Goal: Use online tool/utility: Utilize a website feature to perform a specific function

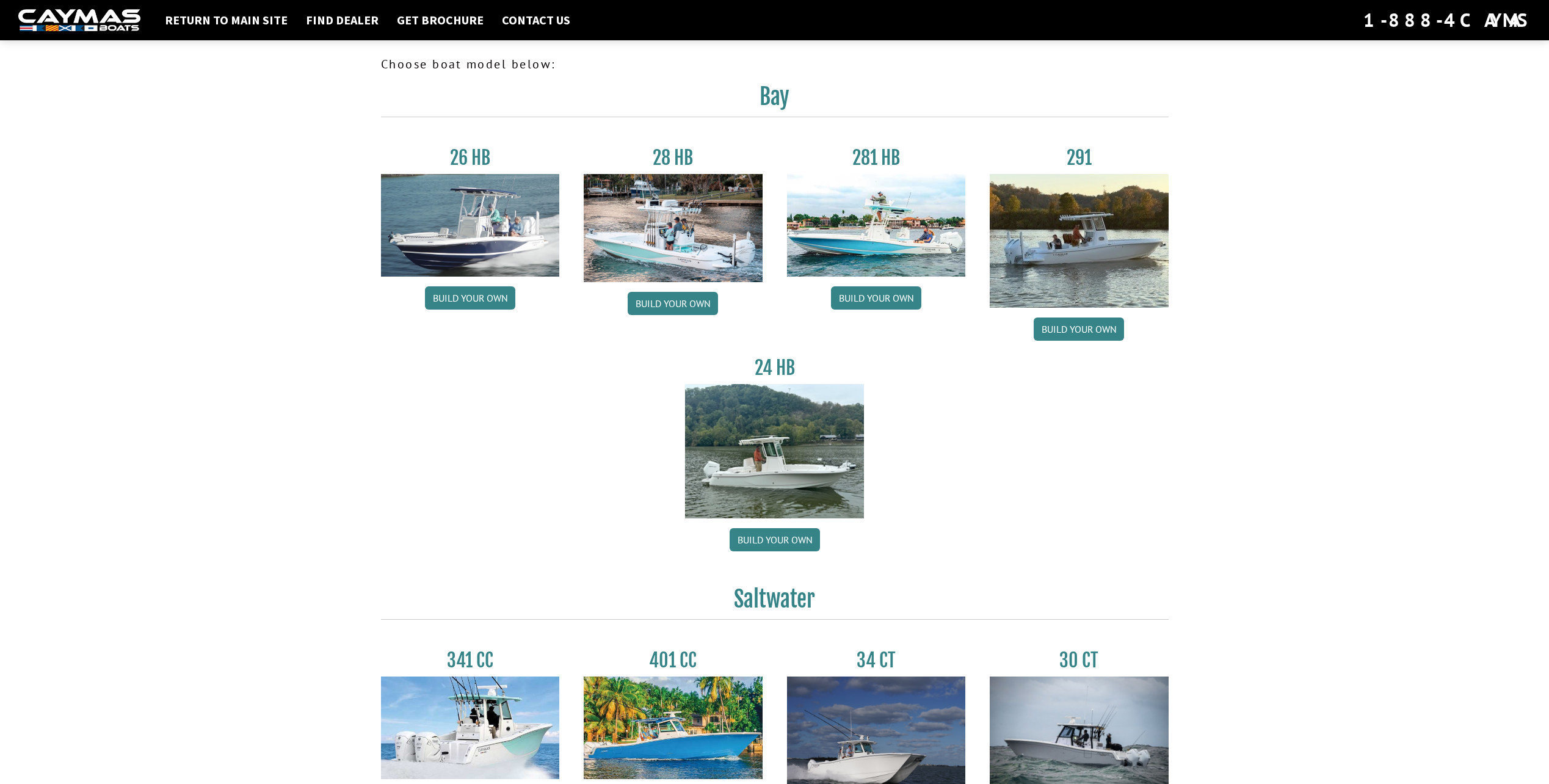
click at [460, 218] on img at bounding box center [470, 226] width 179 height 102
click at [485, 228] on img at bounding box center [470, 226] width 179 height 102
click at [478, 294] on link "Build your own" at bounding box center [470, 299] width 91 height 23
click at [787, 532] on link "Build your own" at bounding box center [775, 540] width 91 height 23
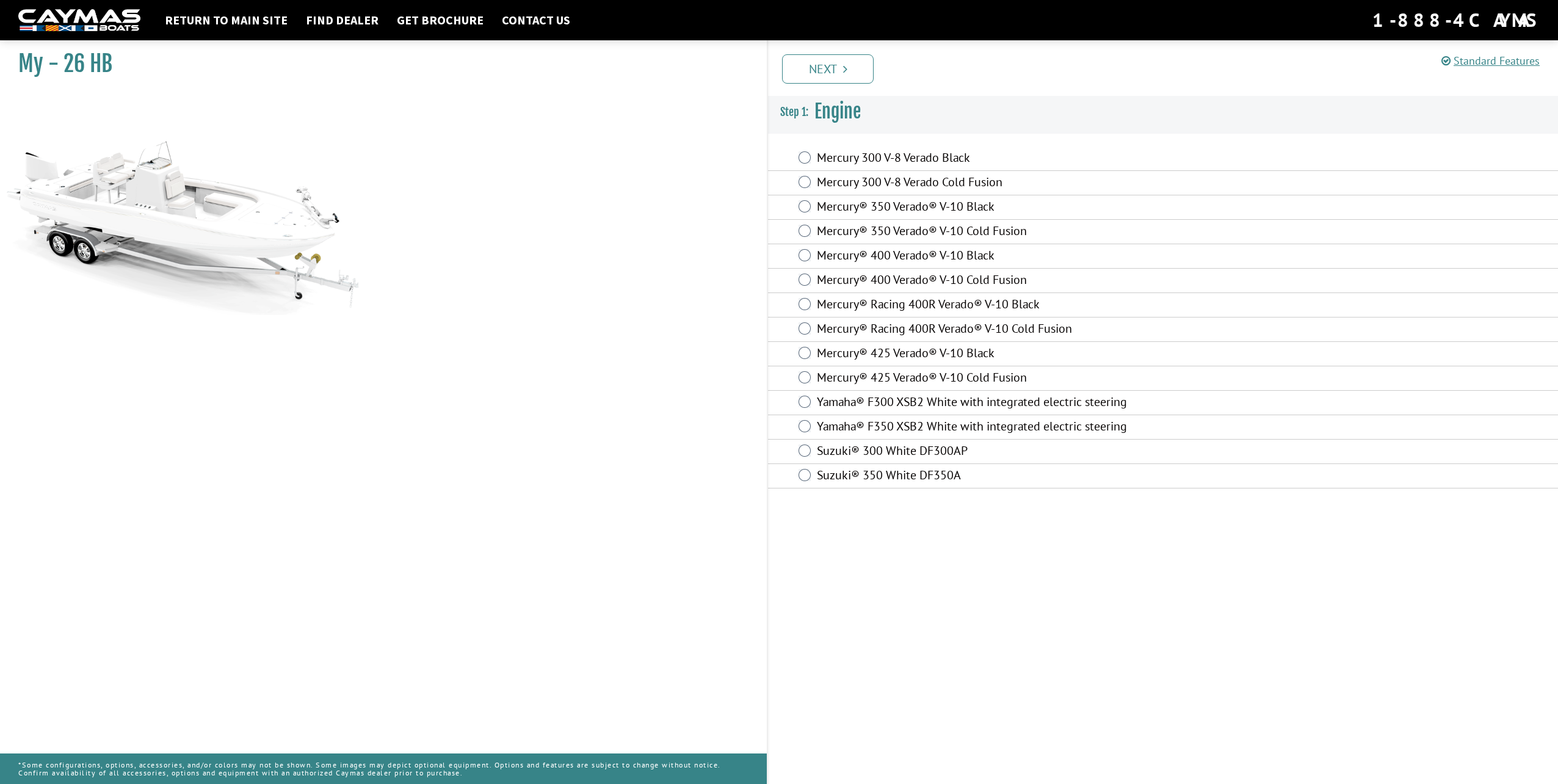
click at [813, 448] on div "Suzuki® 300 White DF300AP" at bounding box center [1163, 451] width 790 height 24
click at [848, 65] on icon "Pagination" at bounding box center [845, 69] width 4 height 13
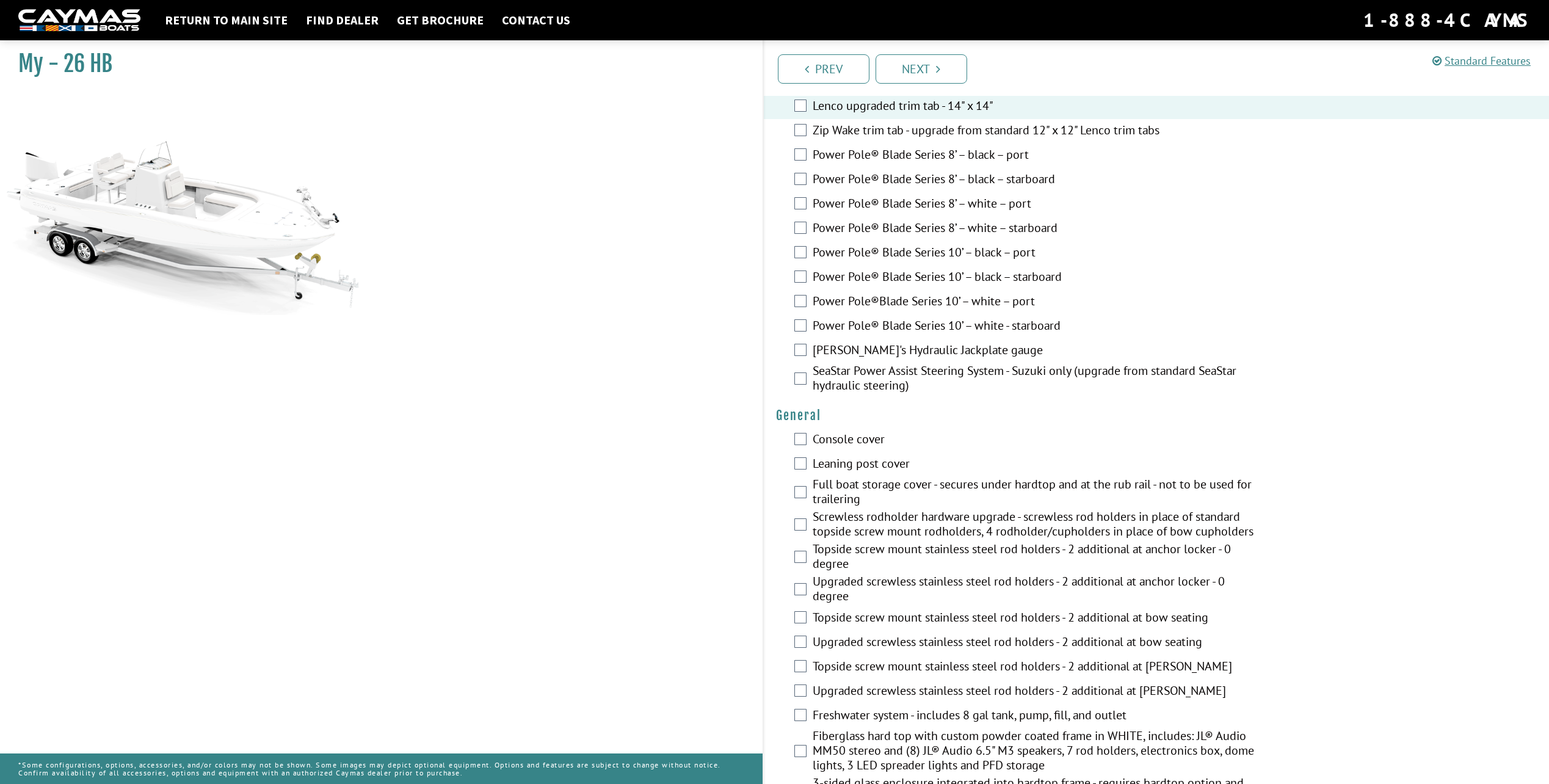
scroll to position [428, 0]
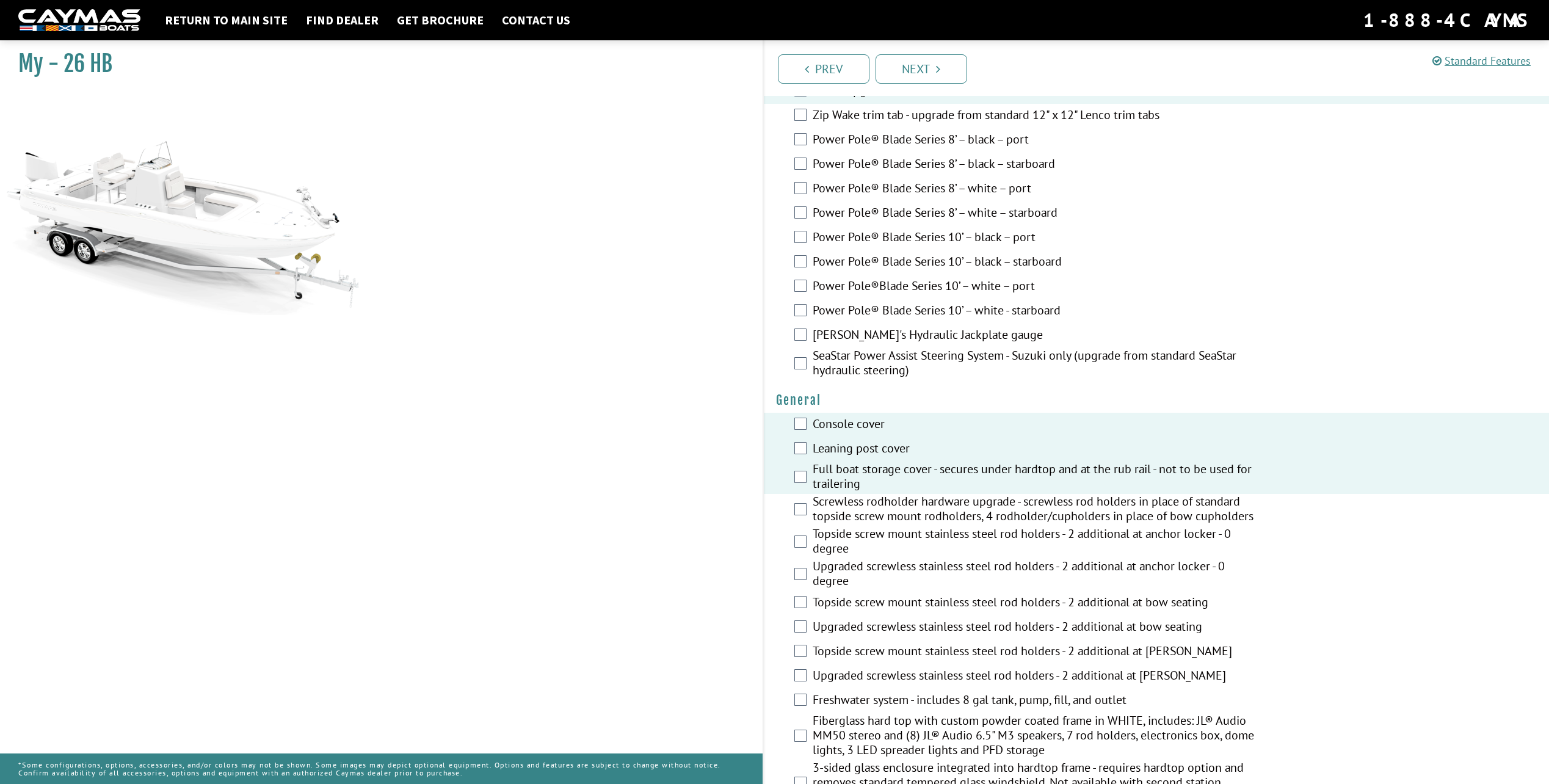
click at [808, 507] on div "Screwless rodholder hardware upgrade - screwless rod holders in place of standa…" at bounding box center [1157, 510] width 786 height 33
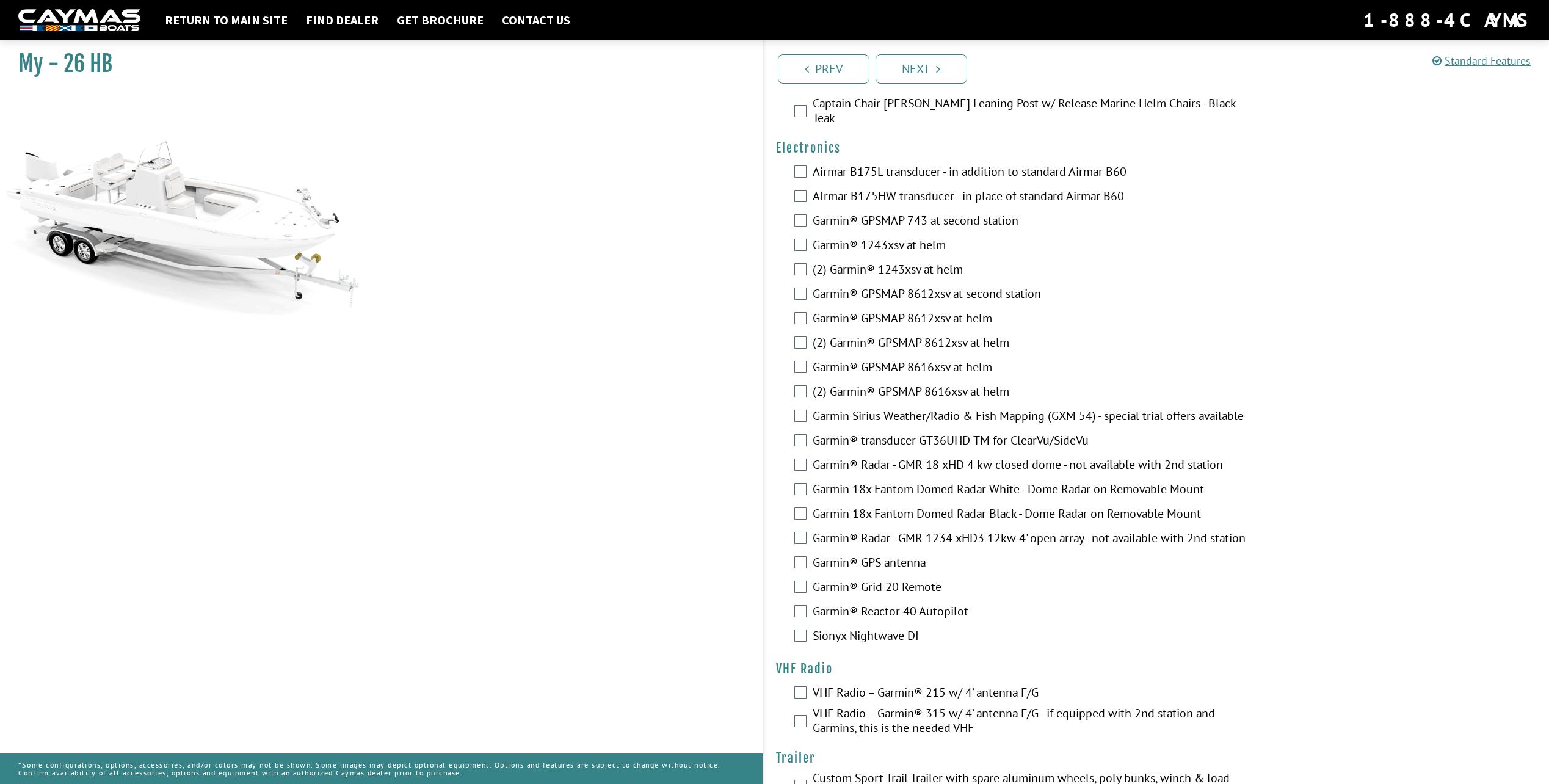
scroll to position [2499, 0]
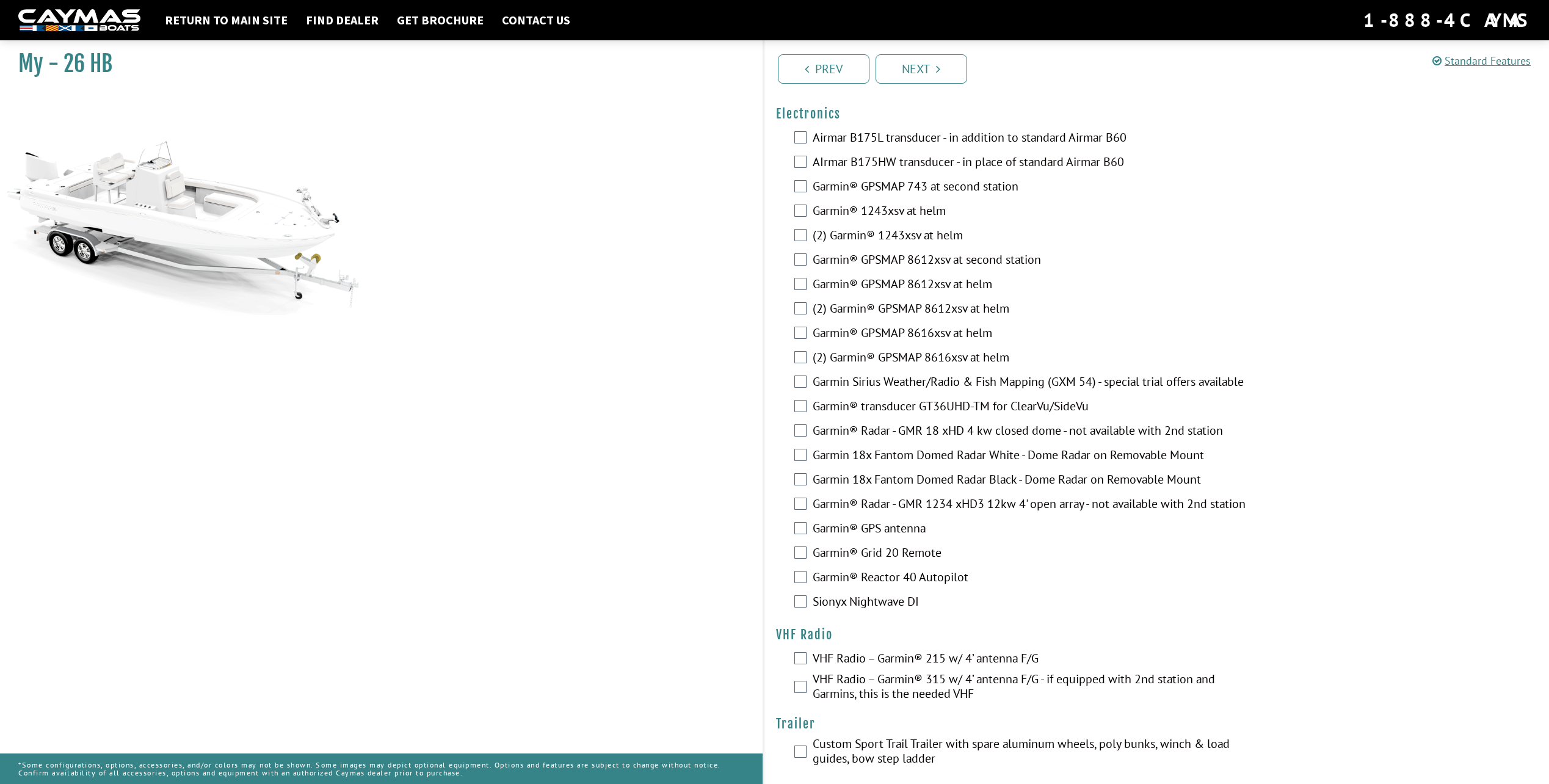
drag, startPoint x: 922, startPoint y: 343, endPoint x: 611, endPoint y: 262, distance: 321.4
drag, startPoint x: 611, startPoint y: 262, endPoint x: 628, endPoint y: 176, distance: 87.7
drag, startPoint x: 628, startPoint y: 176, endPoint x: 557, endPoint y: 212, distance: 79.6
drag, startPoint x: 557, startPoint y: 212, endPoint x: 524, endPoint y: 201, distance: 34.8
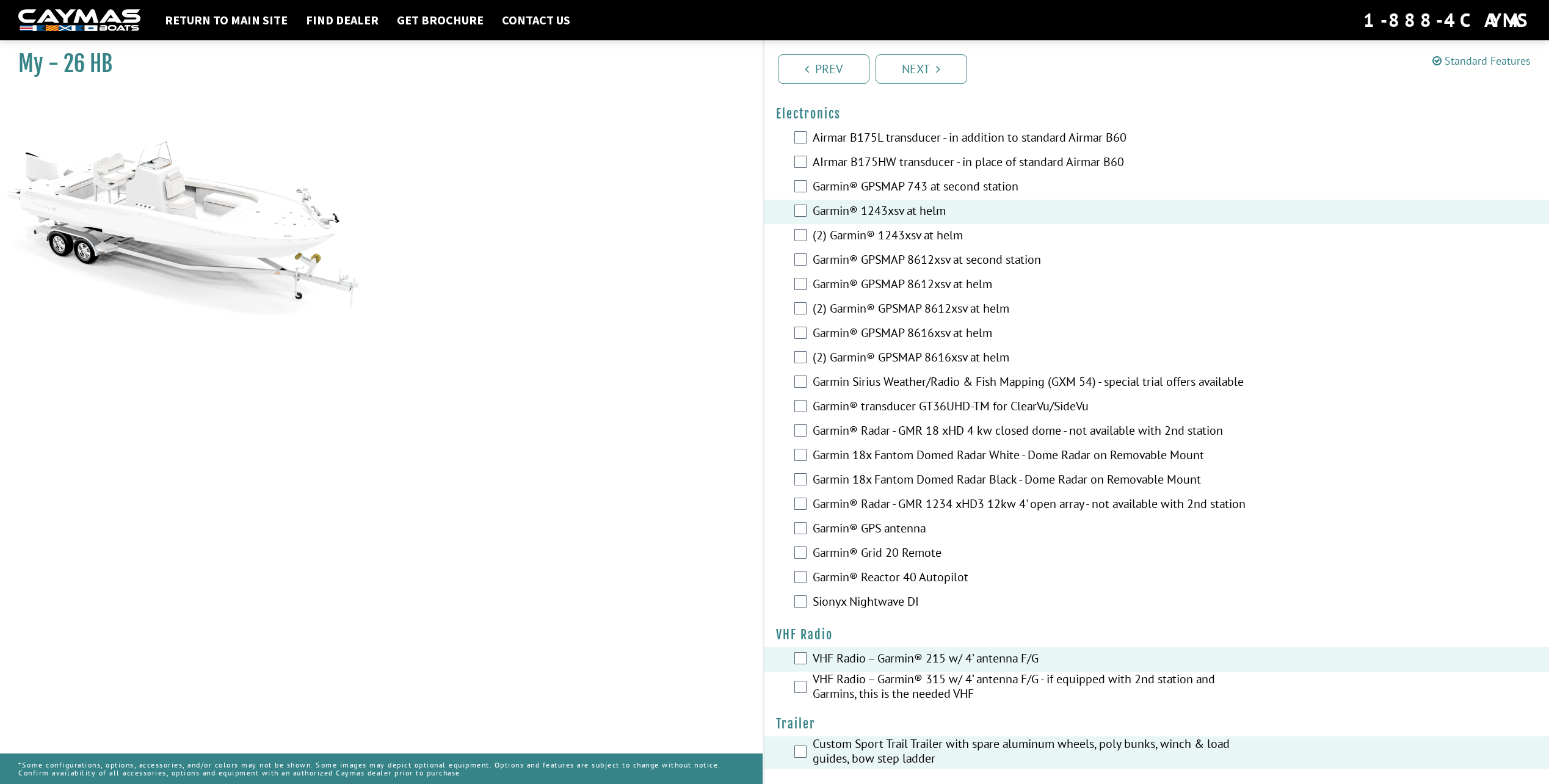
click at [1468, 60] on link "Standard Features" at bounding box center [1481, 60] width 98 height 14
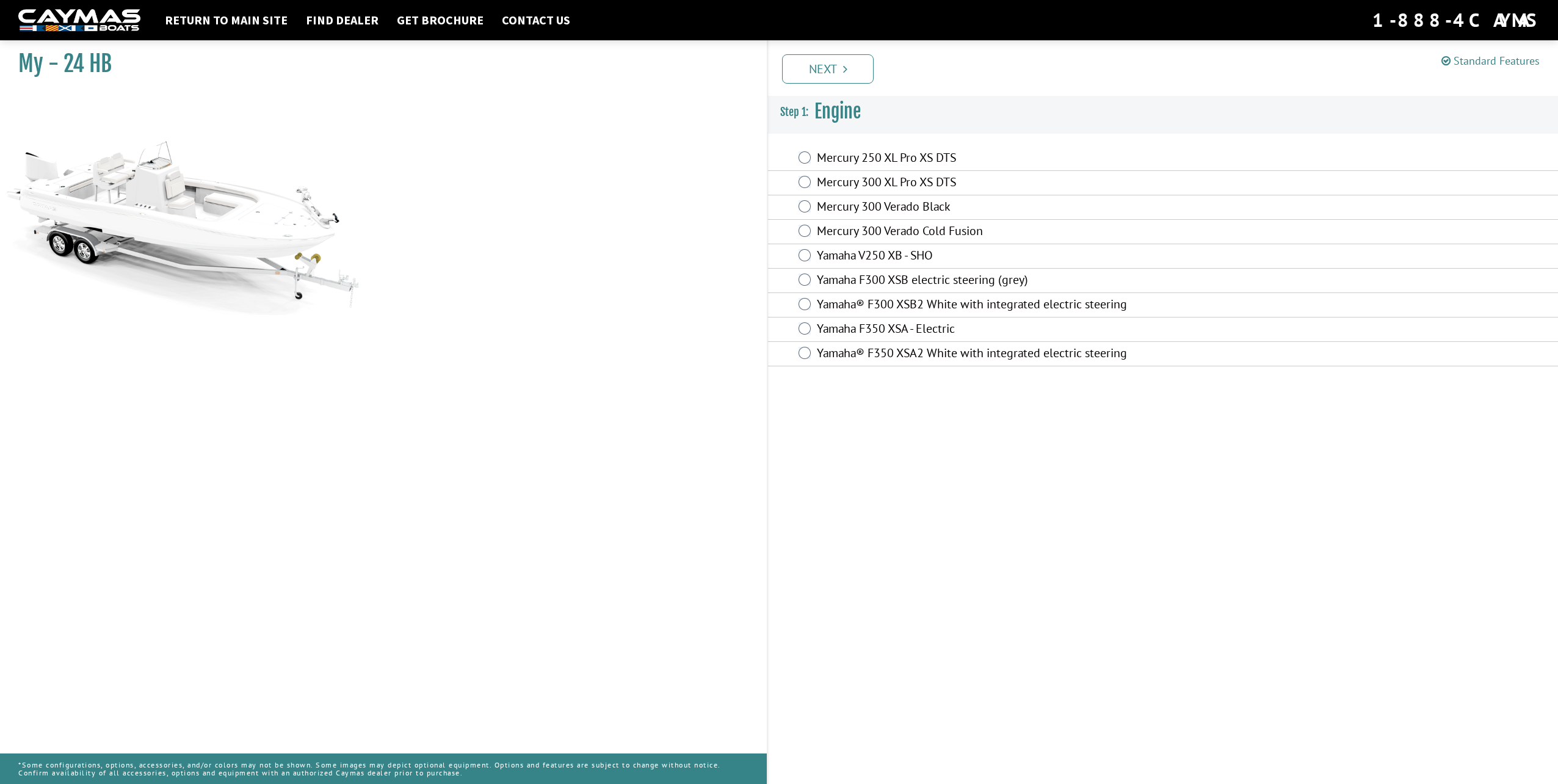
click at [1465, 61] on link "Standard Features" at bounding box center [1490, 60] width 98 height 14
